Goal: Task Accomplishment & Management: Manage account settings

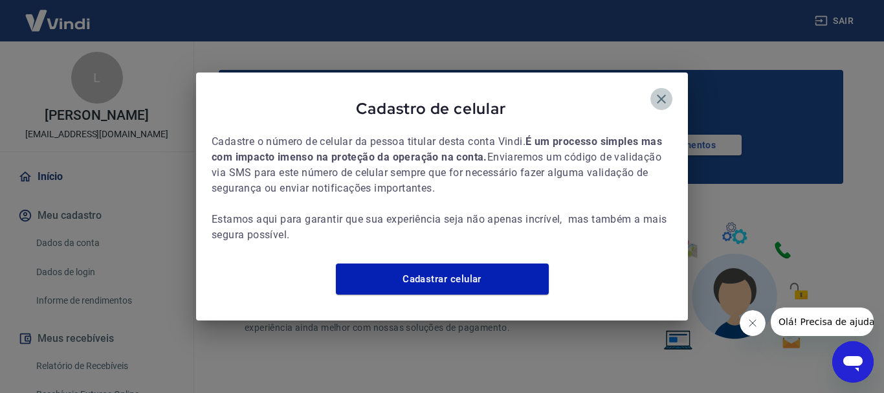
click at [663, 94] on icon "button" at bounding box center [662, 99] width 16 height 16
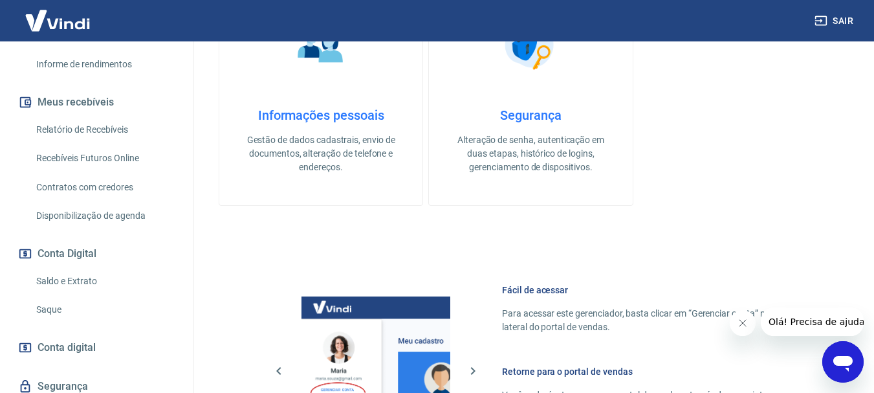
scroll to position [259, 0]
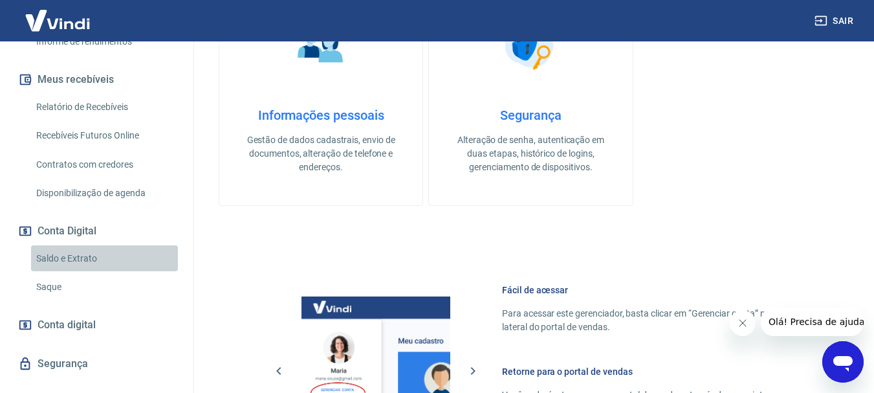
click at [105, 265] on link "Saldo e Extrato" at bounding box center [104, 258] width 147 height 27
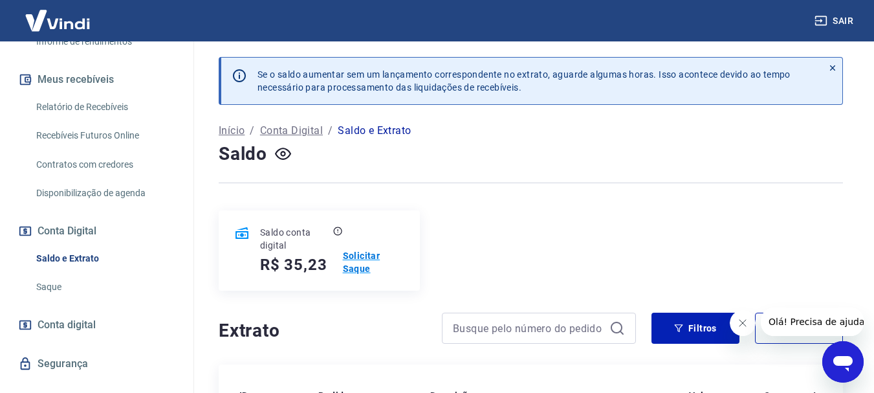
click at [358, 267] on p "Solicitar Saque" at bounding box center [373, 262] width 61 height 26
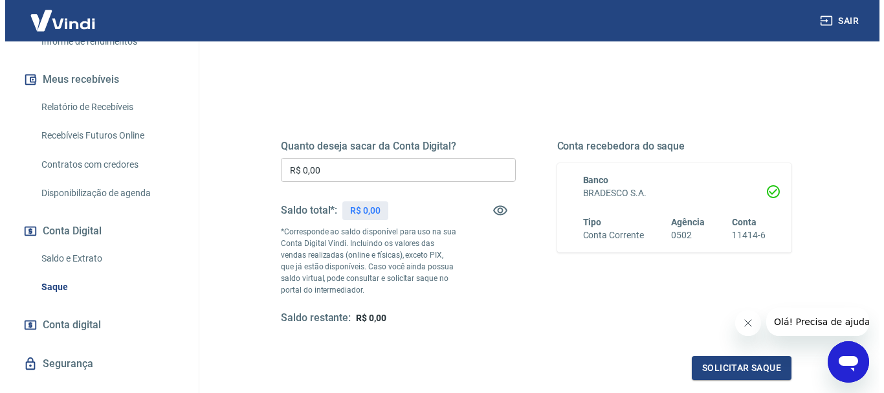
scroll to position [129, 0]
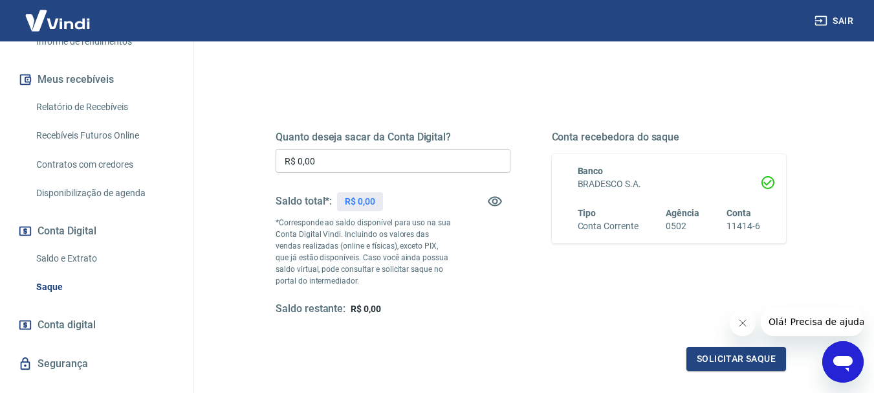
click at [376, 164] on input "R$ 0,00" at bounding box center [393, 161] width 235 height 24
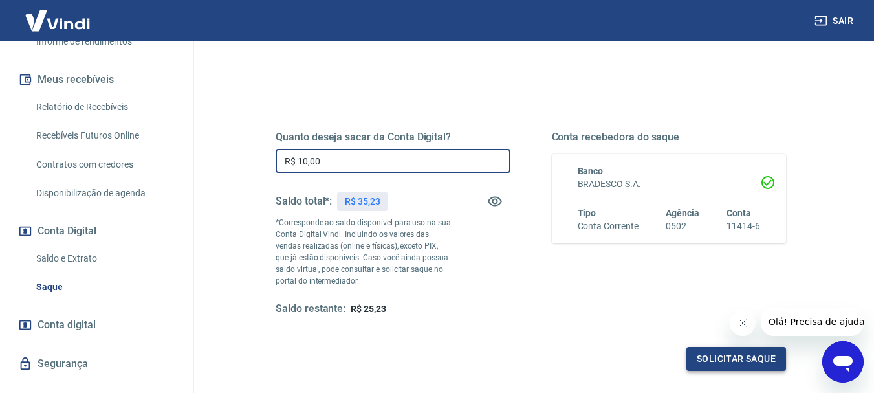
type input "R$ 10,00"
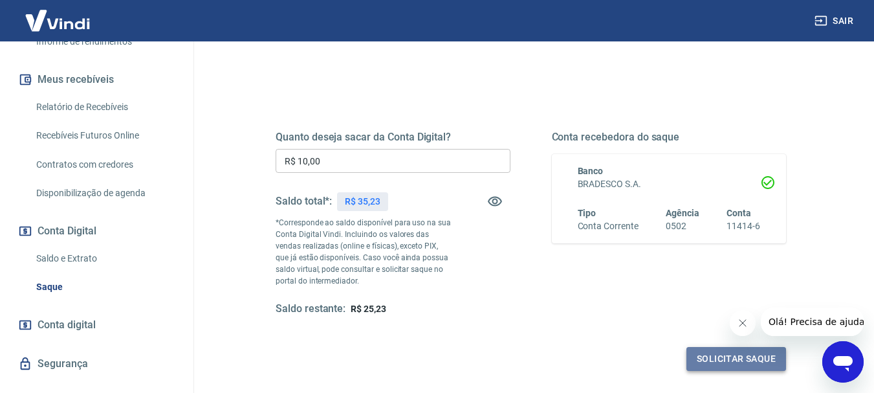
click at [713, 355] on button "Solicitar saque" at bounding box center [737, 359] width 100 height 24
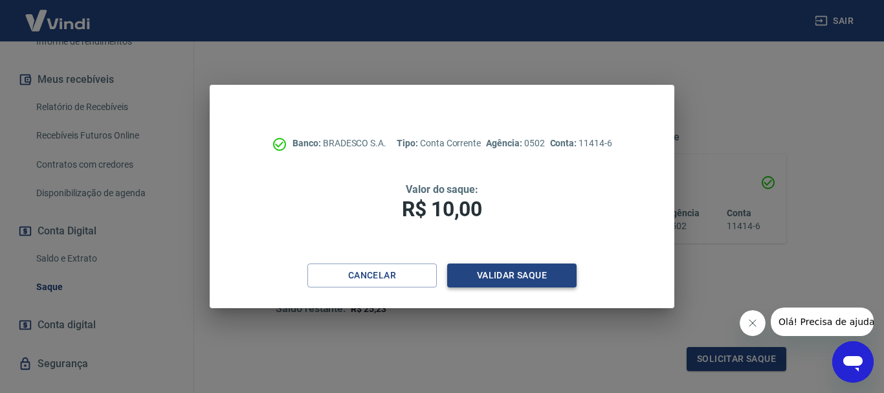
click at [501, 275] on button "Validar saque" at bounding box center [511, 275] width 129 height 24
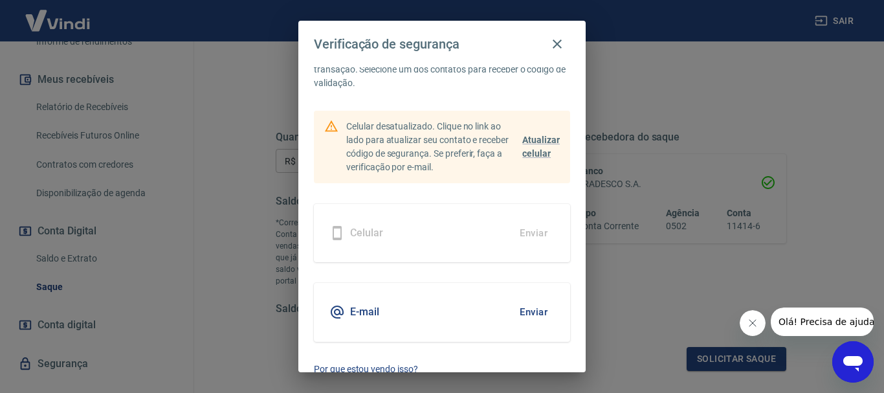
scroll to position [56, 0]
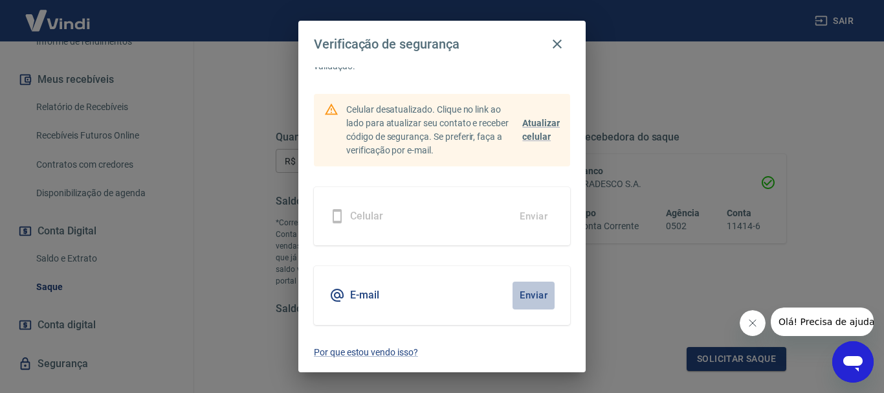
click at [518, 291] on button "Enviar" at bounding box center [533, 294] width 42 height 27
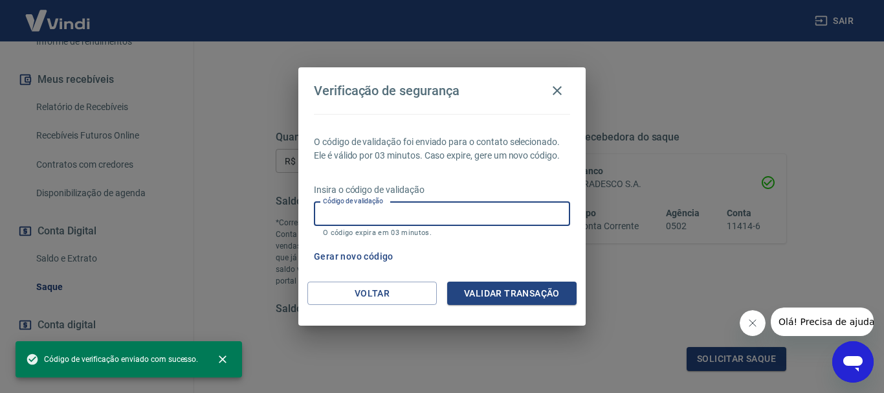
click at [395, 215] on input "Código de validação" at bounding box center [442, 214] width 256 height 24
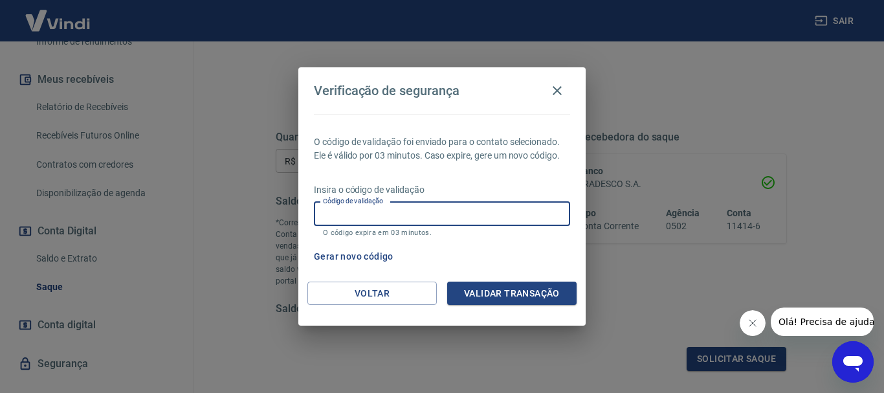
paste input "658358"
type input "658358"
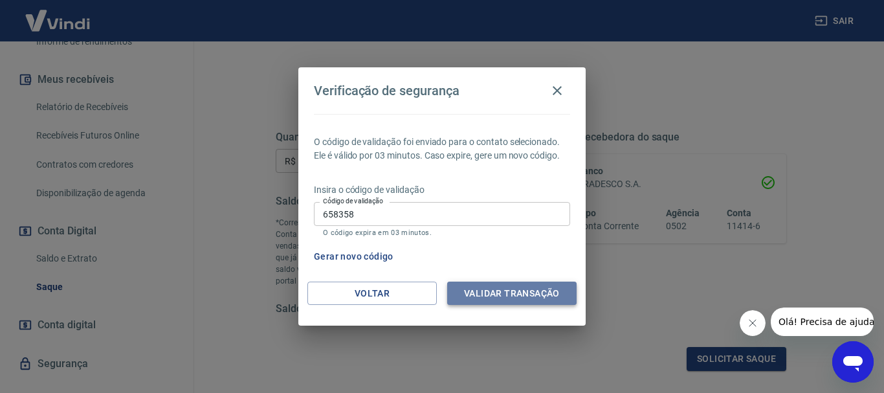
click at [512, 289] on button "Validar transação" at bounding box center [511, 293] width 129 height 24
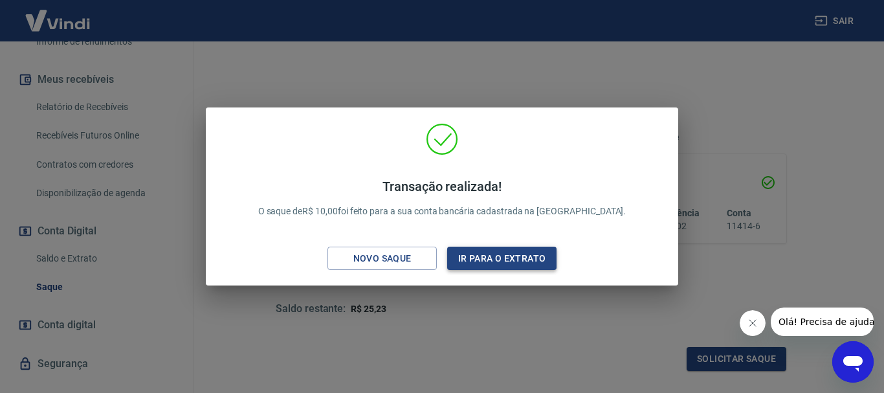
click at [514, 263] on button "Ir para o extrato" at bounding box center [501, 259] width 109 height 24
